Goal: Transaction & Acquisition: Book appointment/travel/reservation

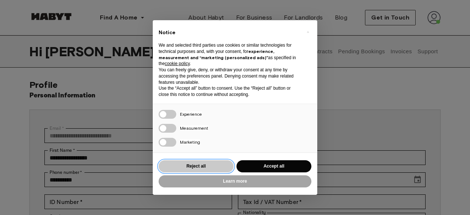
click at [200, 164] on button "Reject all" at bounding box center [196, 166] width 75 height 12
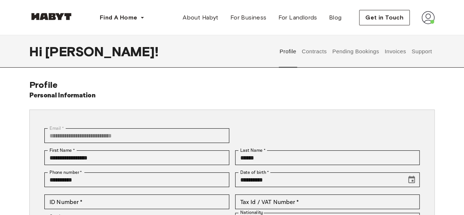
click at [391, 53] on button "Invoices" at bounding box center [395, 51] width 23 height 32
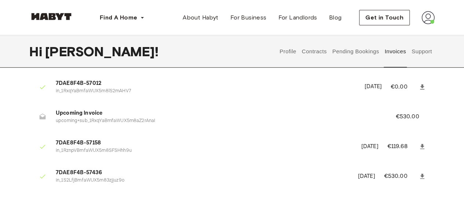
scroll to position [85, 0]
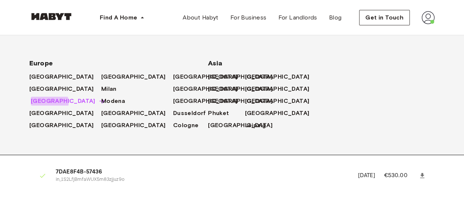
click at [49, 102] on span "[GEOGRAPHIC_DATA]" at bounding box center [63, 101] width 65 height 9
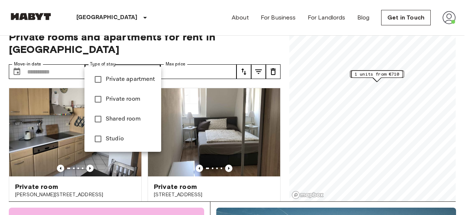
click at [117, 59] on div at bounding box center [235, 107] width 470 height 215
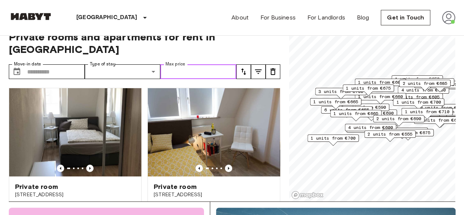
click at [185, 64] on input "Max price" at bounding box center [198, 71] width 76 height 15
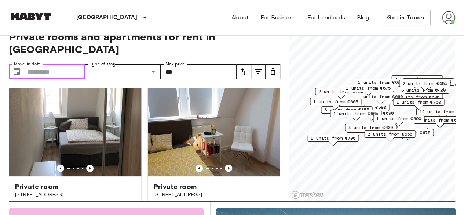
click at [47, 64] on input "Move-in date" at bounding box center [56, 71] width 58 height 15
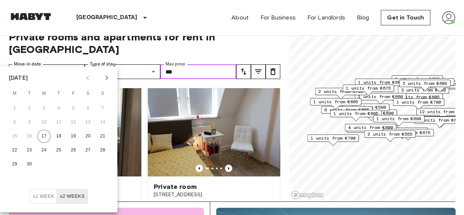
click at [173, 64] on input "***" at bounding box center [198, 71] width 76 height 15
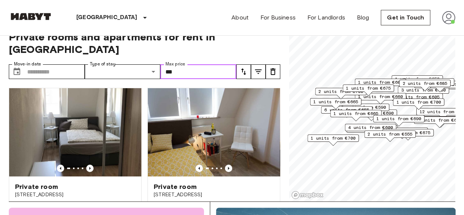
click at [173, 64] on input "***" at bounding box center [198, 71] width 76 height 15
type input "*"
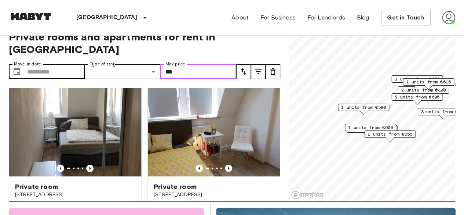
type input "***"
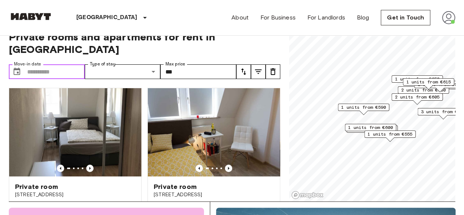
click at [43, 64] on input "Move-in date" at bounding box center [56, 71] width 58 height 15
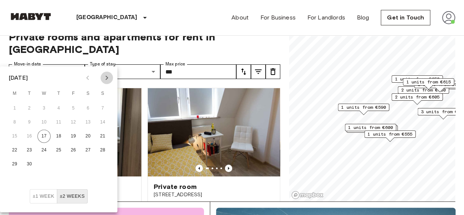
click at [108, 74] on icon "Next month" at bounding box center [106, 77] width 9 height 9
click at [87, 108] on button "1" at bounding box center [88, 108] width 13 height 13
type input "**********"
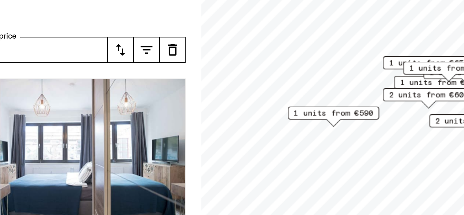
click at [403, 100] on span "2 units from €605" at bounding box center [417, 97] width 45 height 7
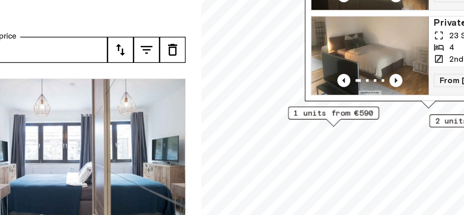
scroll to position [14, 0]
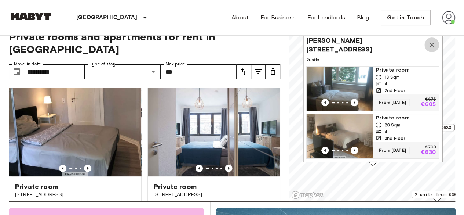
click at [434, 40] on icon "Map marker" at bounding box center [432, 44] width 9 height 9
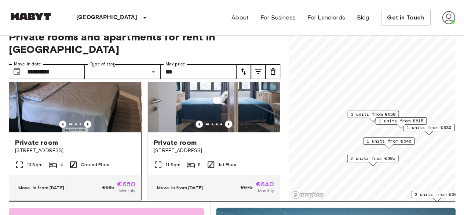
scroll to position [45, 0]
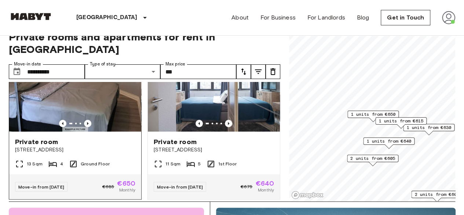
click at [47, 137] on span "Private room" at bounding box center [36, 141] width 43 height 9
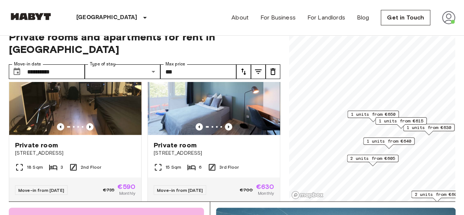
scroll to position [205, 0]
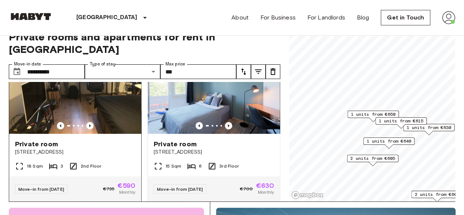
click at [52, 140] on span "Private room" at bounding box center [36, 144] width 43 height 9
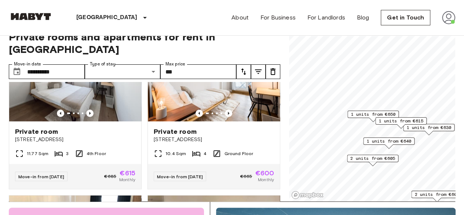
scroll to position [380, 0]
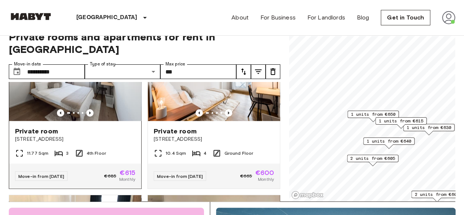
click at [33, 135] on span "[STREET_ADDRESS]" at bounding box center [75, 138] width 120 height 7
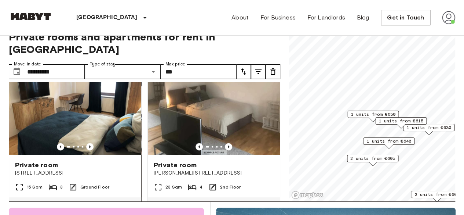
scroll to position [509, 0]
click at [89, 143] on icon "Previous image" at bounding box center [89, 146] width 7 height 7
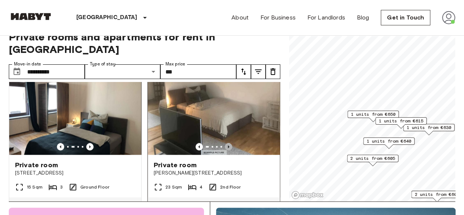
click at [227, 144] on icon "Previous image" at bounding box center [228, 146] width 7 height 7
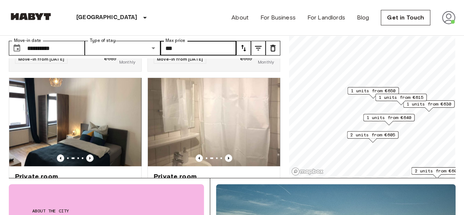
scroll to position [0, 0]
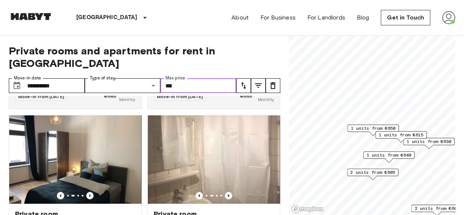
click at [179, 78] on input "***" at bounding box center [198, 85] width 76 height 15
type input "*"
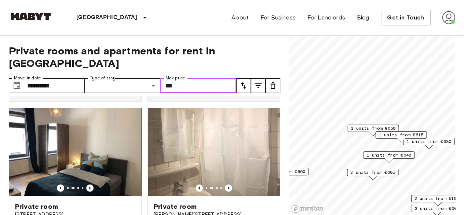
type input "***"
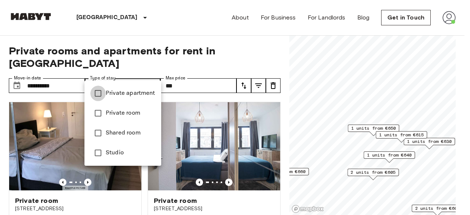
type input "**********"
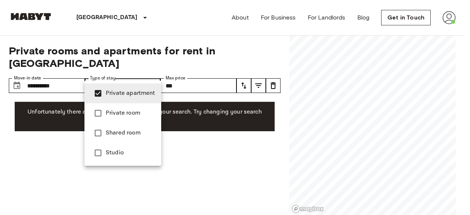
click at [182, 73] on div at bounding box center [235, 107] width 470 height 215
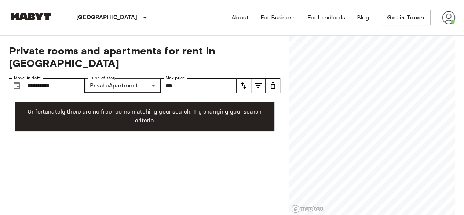
click at [182, 73] on div "Private apartment Private room Shared room Studio" at bounding box center [232, 107] width 464 height 215
click at [182, 78] on input "***" at bounding box center [198, 85] width 76 height 15
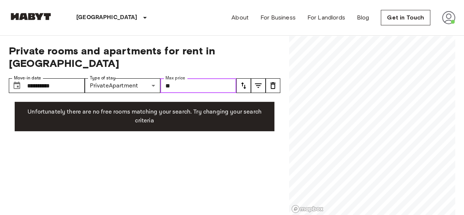
type input "*"
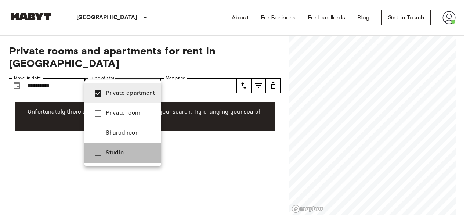
click at [106, 153] on span "Studio" at bounding box center [131, 152] width 50 height 9
type input "**********"
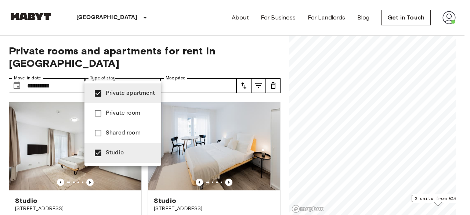
click at [0, 181] on div at bounding box center [235, 107] width 470 height 215
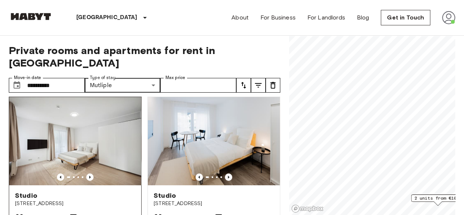
scroll to position [4, 0]
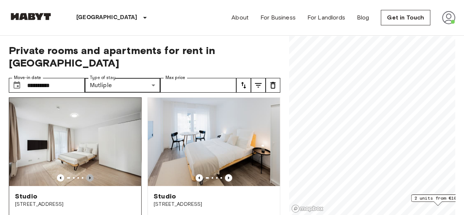
click at [90, 174] on icon "Previous image" at bounding box center [89, 177] width 7 height 7
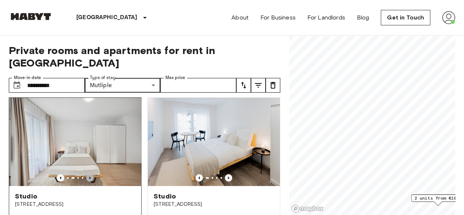
click at [90, 174] on icon "Previous image" at bounding box center [89, 177] width 7 height 7
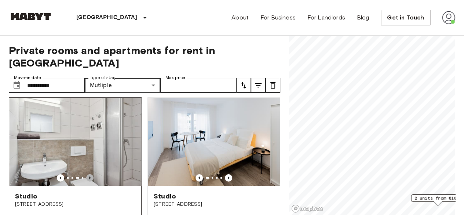
click at [90, 174] on icon "Previous image" at bounding box center [89, 177] width 7 height 7
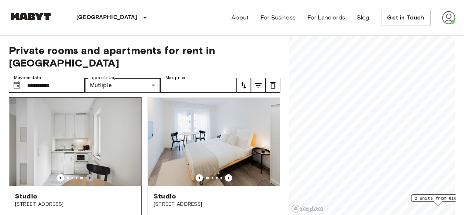
click at [90, 174] on icon "Previous image" at bounding box center [89, 177] width 7 height 7
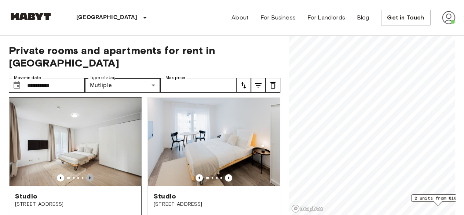
click at [90, 174] on icon "Previous image" at bounding box center [89, 177] width 7 height 7
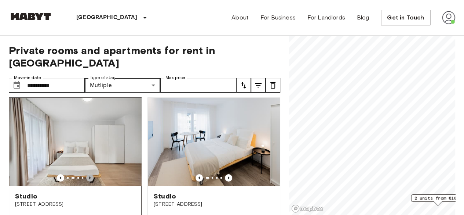
click at [90, 174] on icon "Previous image" at bounding box center [89, 177] width 7 height 7
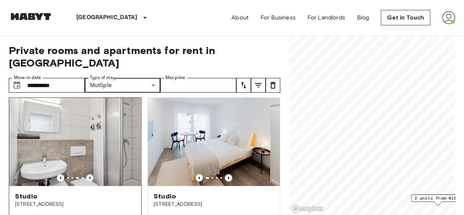
scroll to position [0, 0]
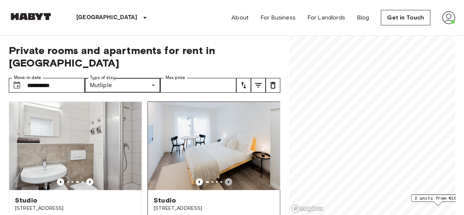
click at [228, 180] on icon "Previous image" at bounding box center [228, 181] width 1 height 3
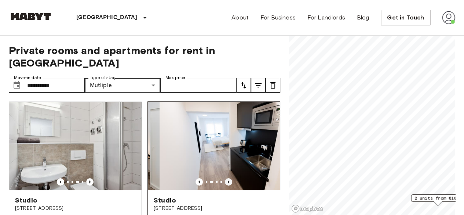
click at [228, 180] on icon "Previous image" at bounding box center [228, 181] width 1 height 3
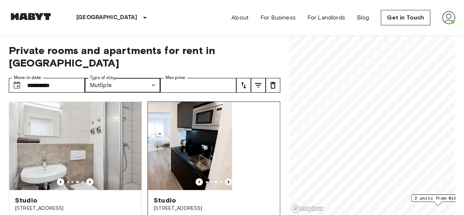
scroll to position [39, 0]
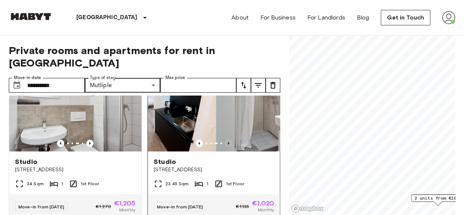
click at [226, 140] on icon "Previous image" at bounding box center [228, 143] width 7 height 7
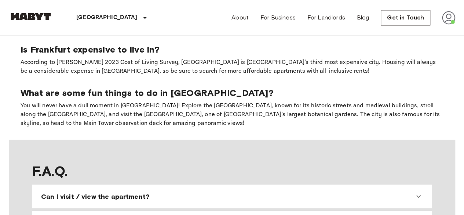
scroll to position [514, 0]
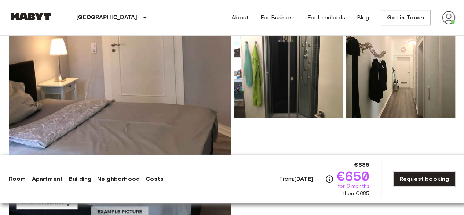
scroll to position [84, 0]
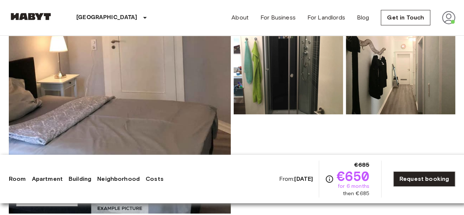
click at [113, 65] on img at bounding box center [120, 115] width 222 height 195
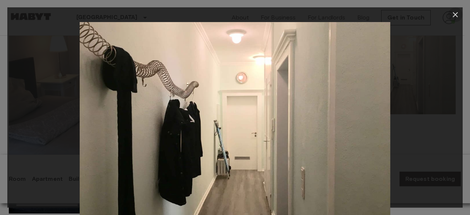
click at [452, 17] on icon "button" at bounding box center [455, 14] width 9 height 9
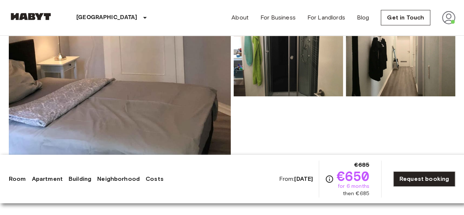
scroll to position [106, 0]
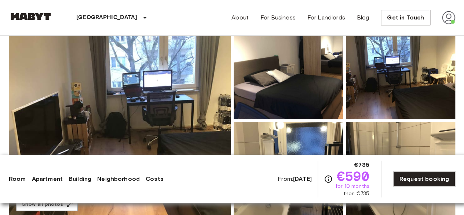
scroll to position [80, 0]
click at [147, 72] on img at bounding box center [120, 119] width 222 height 195
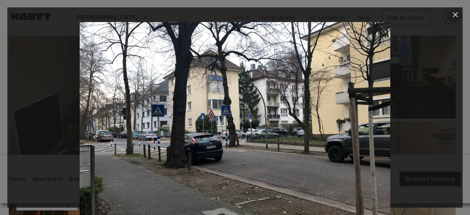
click at [450, 14] on button "button" at bounding box center [455, 14] width 15 height 15
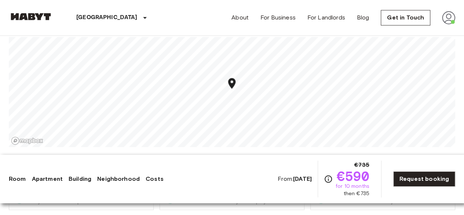
scroll to position [507, 0]
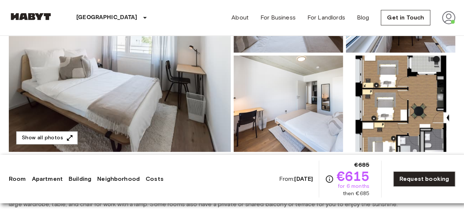
scroll to position [147, 0]
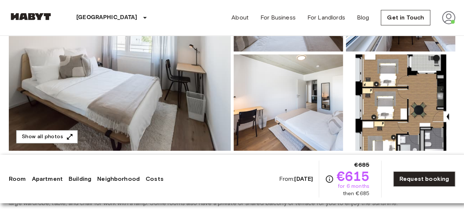
click at [123, 80] on img at bounding box center [120, 52] width 222 height 195
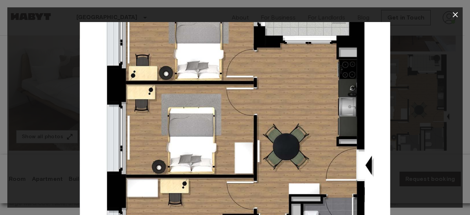
click at [123, 80] on img at bounding box center [235, 125] width 311 height 207
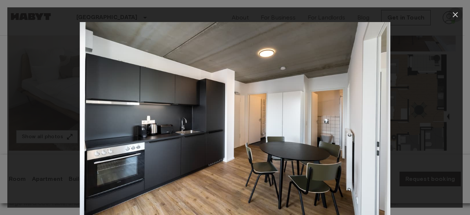
click at [453, 15] on icon "button" at bounding box center [455, 14] width 9 height 9
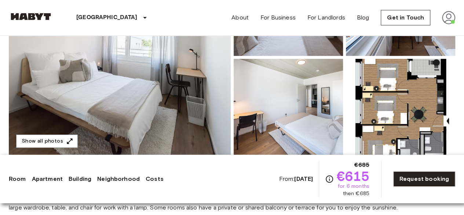
scroll to position [145, 0]
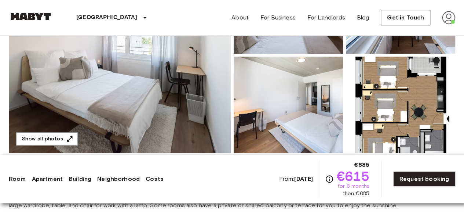
click at [398, 103] on img at bounding box center [400, 105] width 109 height 96
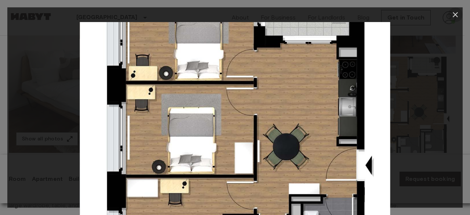
click at [455, 14] on icon "button" at bounding box center [455, 14] width 9 height 9
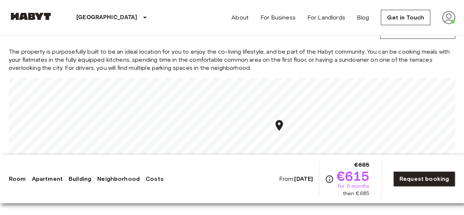
scroll to position [804, 0]
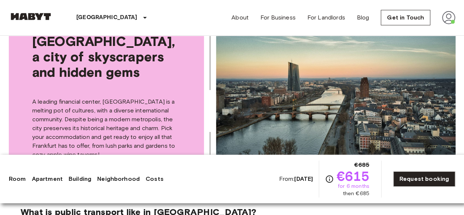
scroll to position [1305, 0]
